Goal: Information Seeking & Learning: Learn about a topic

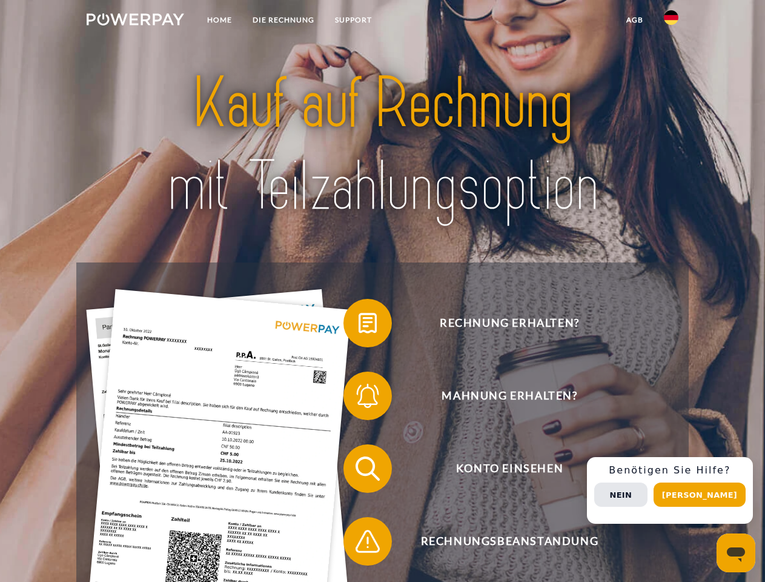
click at [135, 21] on img at bounding box center [136, 19] width 98 height 12
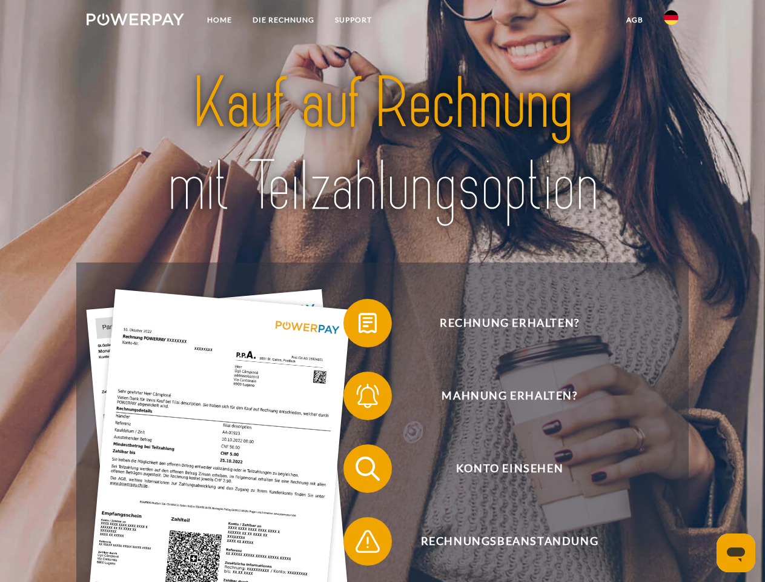
click at [671, 21] on img at bounding box center [671, 17] width 15 height 15
click at [634, 20] on link "agb" at bounding box center [635, 20] width 38 height 22
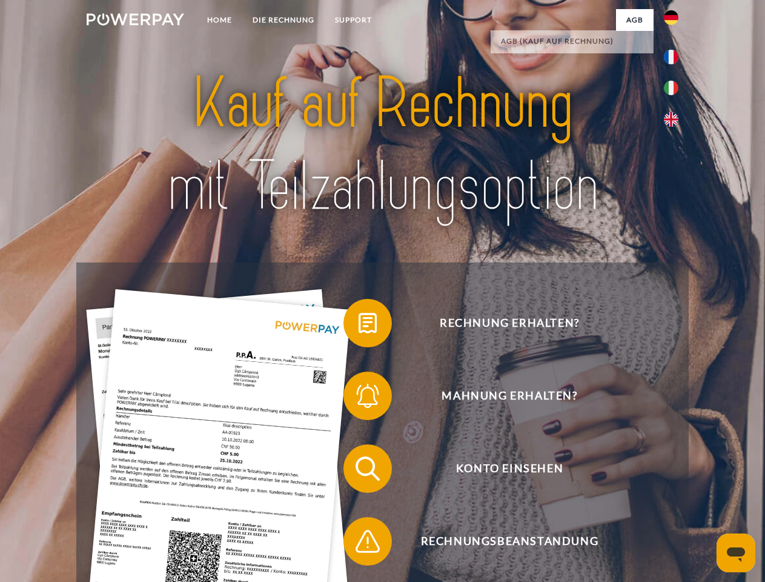
click at [359, 325] on span at bounding box center [349, 323] width 61 height 61
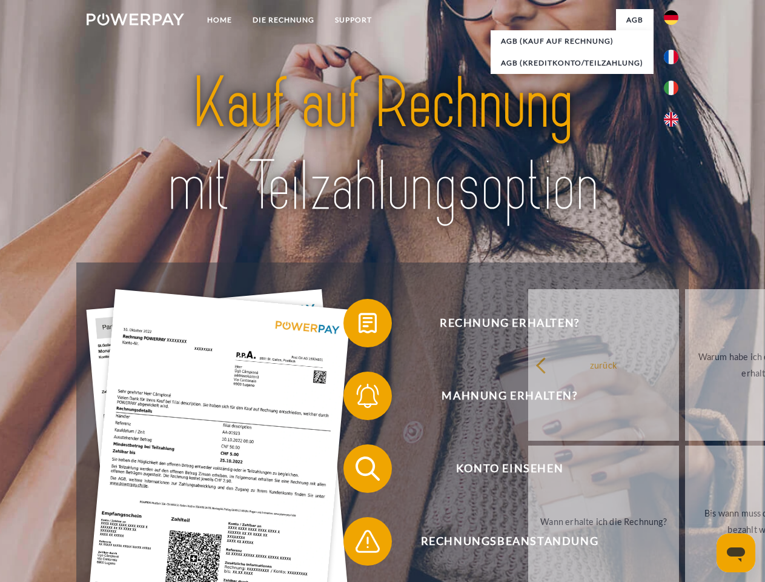
click at [359, 398] on span at bounding box center [349, 395] width 61 height 61
click at [685, 471] on link "Bis wann muss die Rechnung bezahlt werden?" at bounding box center [760, 520] width 151 height 151
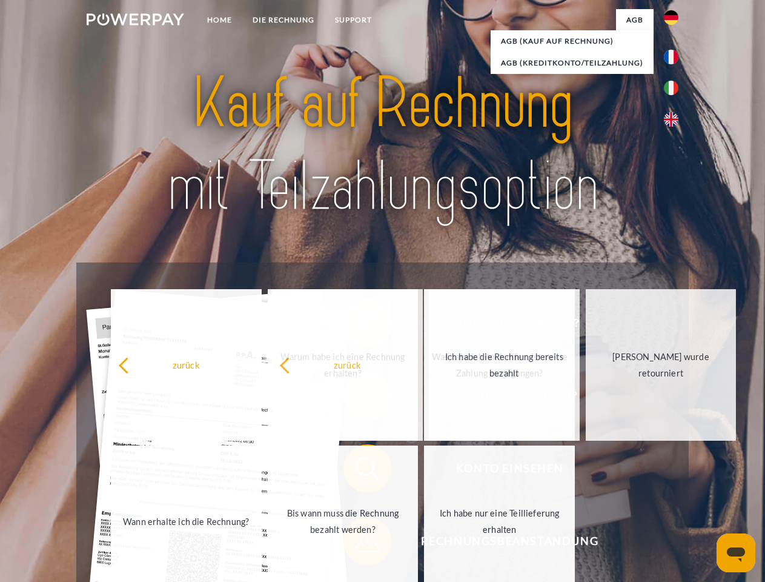
click at [359, 543] on span at bounding box center [349, 541] width 61 height 61
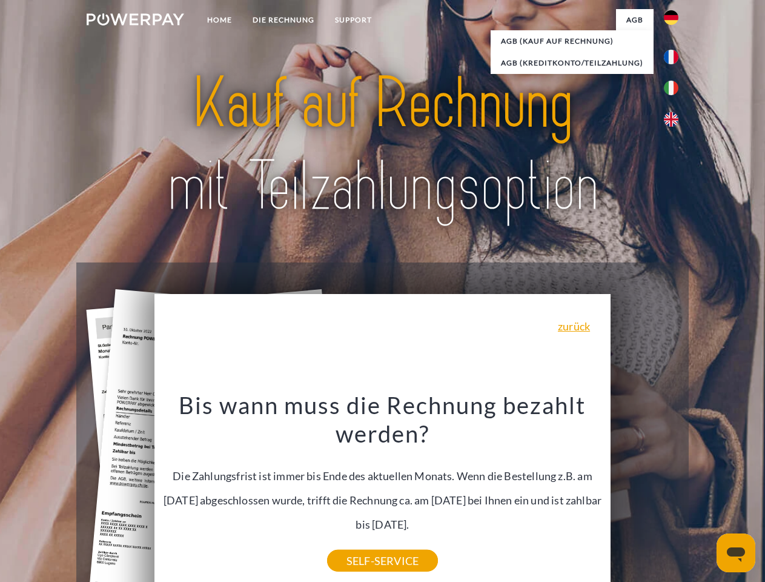
click at [674, 490] on div "Rechnung erhalten? Mahnung erhalten? Konto einsehen" at bounding box center [382, 504] width 612 height 485
click at [645, 493] on span "Konto einsehen" at bounding box center [509, 468] width 297 height 48
click at [704, 494] on header "Home DIE RECHNUNG SUPPORT" at bounding box center [382, 418] width 765 height 837
